Goal: Task Accomplishment & Management: Manage account settings

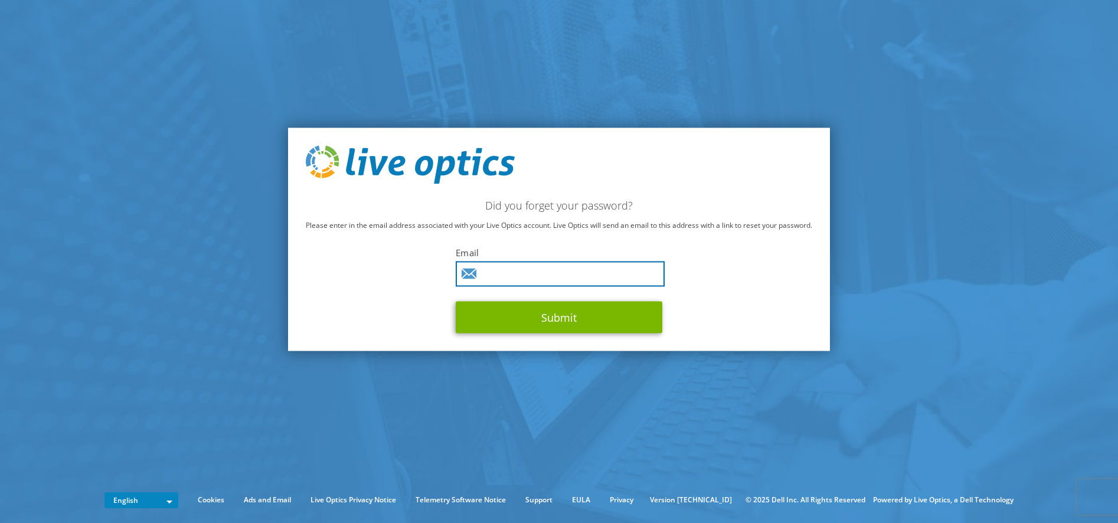
click at [632, 283] on input "text" at bounding box center [560, 273] width 209 height 25
type input "ecardano@advizex.com"
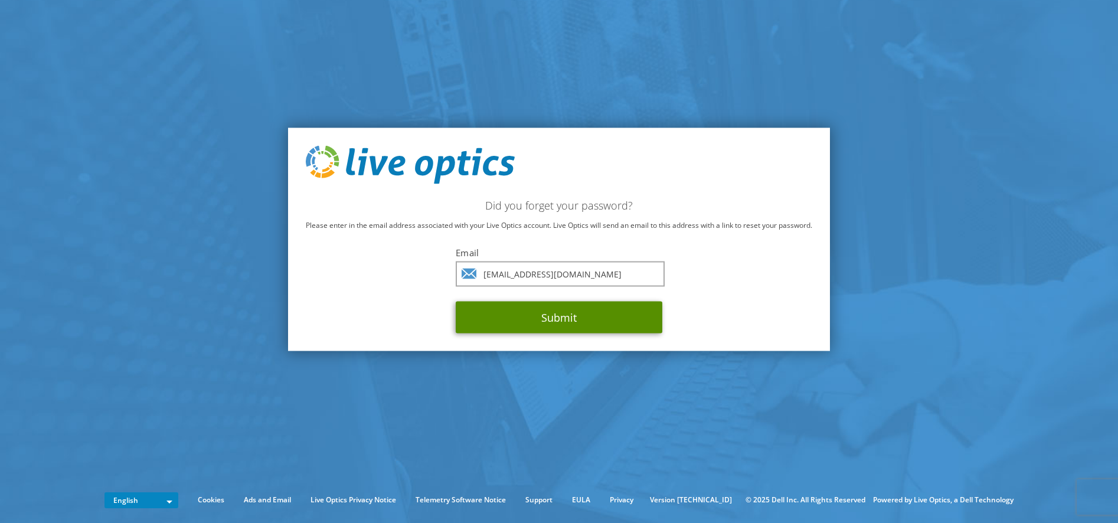
click at [580, 320] on button "Submit" at bounding box center [559, 318] width 207 height 32
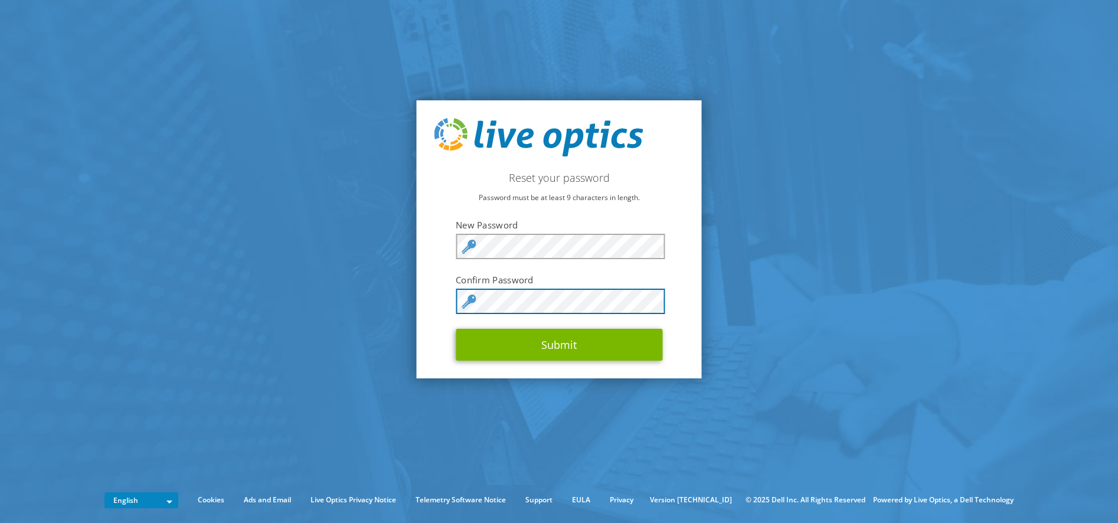
click at [456, 329] on button "Submit" at bounding box center [559, 345] width 207 height 32
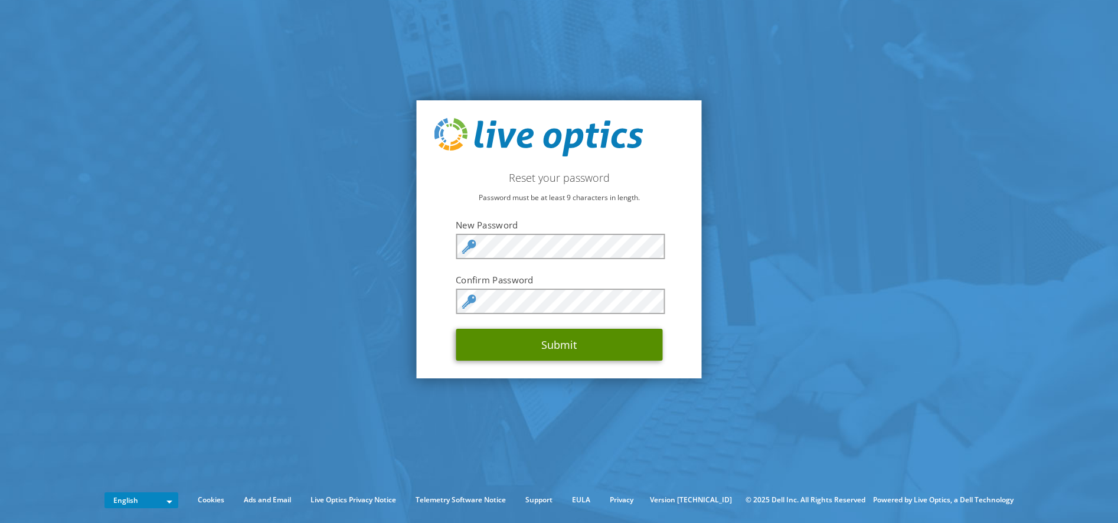
click at [547, 348] on button "Submit" at bounding box center [559, 345] width 207 height 32
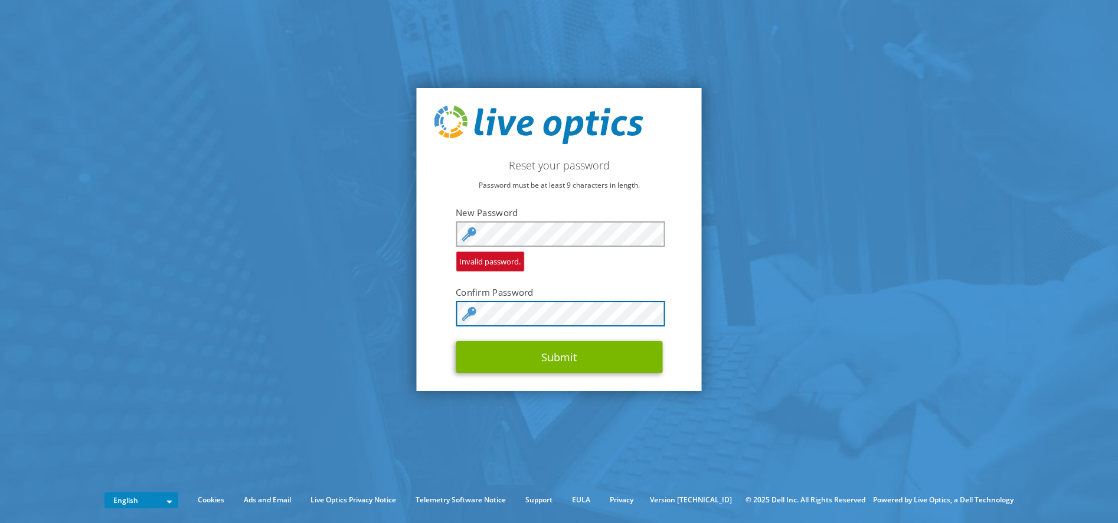
click at [456, 341] on button "Submit" at bounding box center [559, 357] width 207 height 32
